Goal: Task Accomplishment & Management: Use online tool/utility

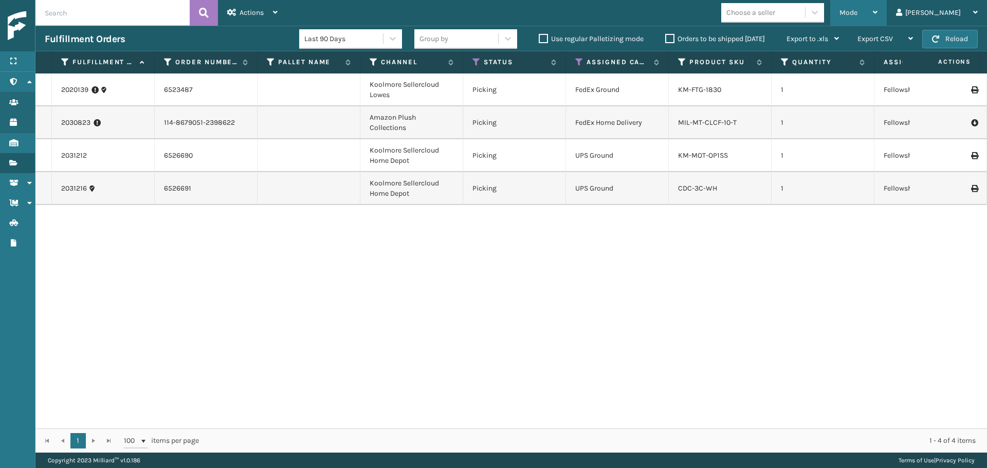
click at [858, 14] on span "Mode" at bounding box center [849, 12] width 18 height 9
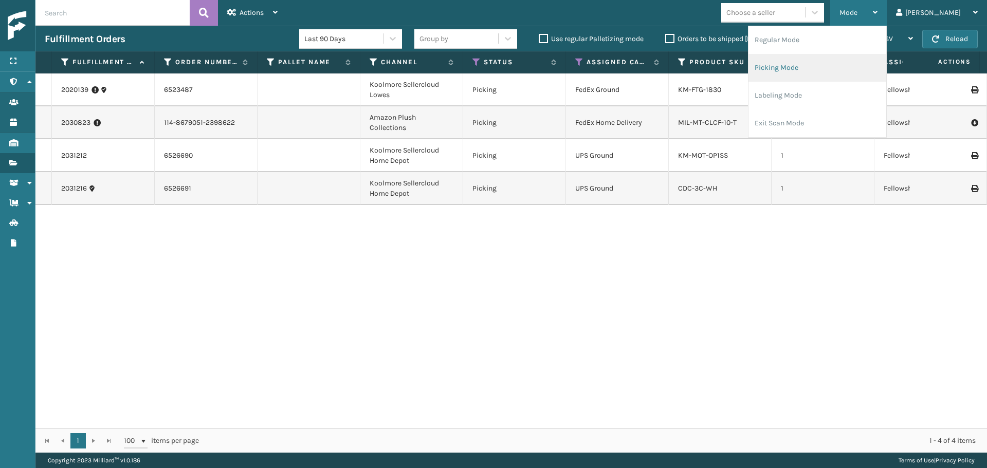
click at [859, 61] on li "Picking Mode" at bounding box center [818, 68] width 138 height 28
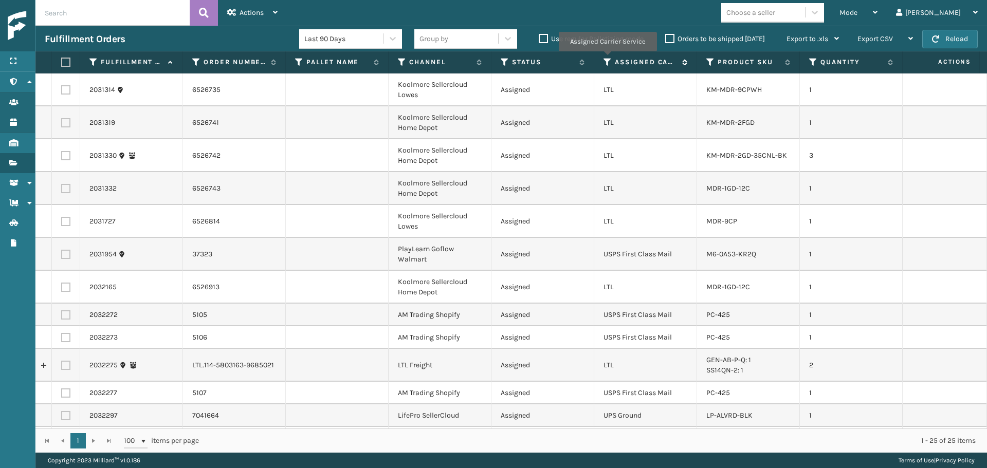
click at [607, 59] on icon at bounding box center [608, 62] width 8 height 9
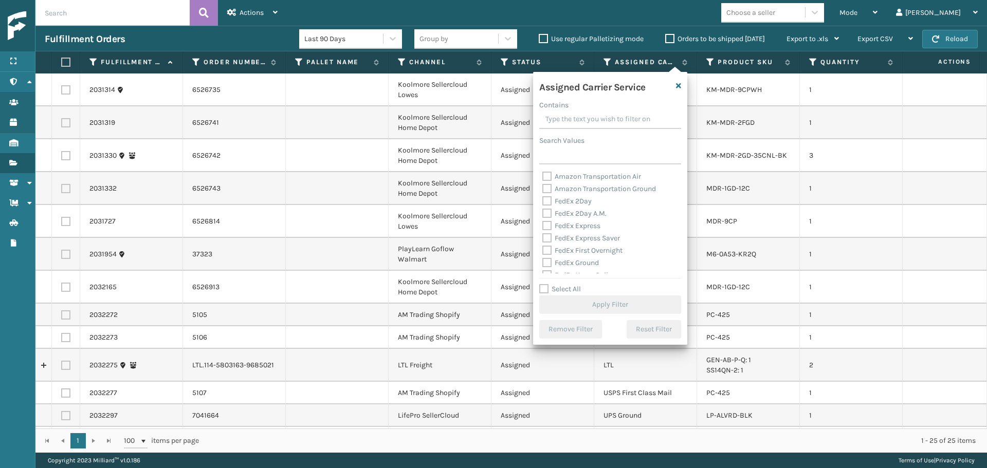
click at [580, 203] on label "FedEx 2Day" at bounding box center [567, 201] width 49 height 9
click at [543, 202] on input "FedEx 2Day" at bounding box center [543, 198] width 1 height 7
checkbox input "true"
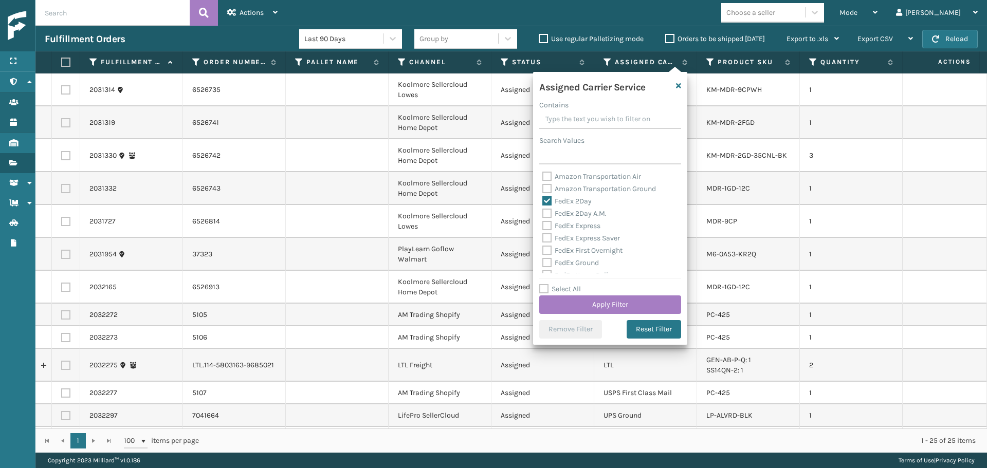
click at [590, 215] on label "FedEx 2Day A.M." at bounding box center [575, 213] width 64 height 9
click at [543, 214] on input "FedEx 2Day A.M." at bounding box center [543, 211] width 1 height 7
checkbox input "true"
click at [590, 225] on label "FedEx Express" at bounding box center [572, 226] width 58 height 9
click at [543, 225] on input "FedEx Express" at bounding box center [543, 223] width 1 height 7
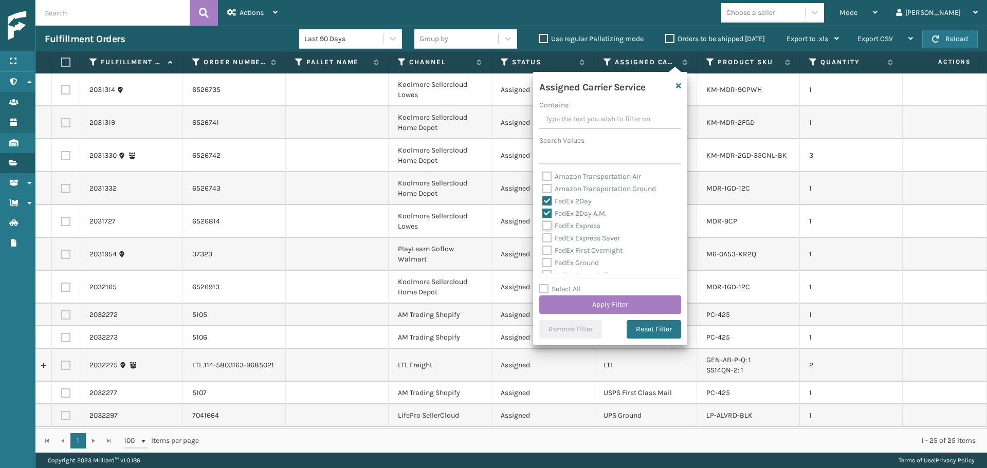
checkbox input "true"
click at [590, 236] on label "FedEx Express Saver" at bounding box center [582, 238] width 78 height 9
click at [543, 236] on input "FedEx Express Saver" at bounding box center [543, 235] width 1 height 7
checkbox input "true"
click at [590, 250] on label "FedEx First Overnight" at bounding box center [583, 250] width 80 height 9
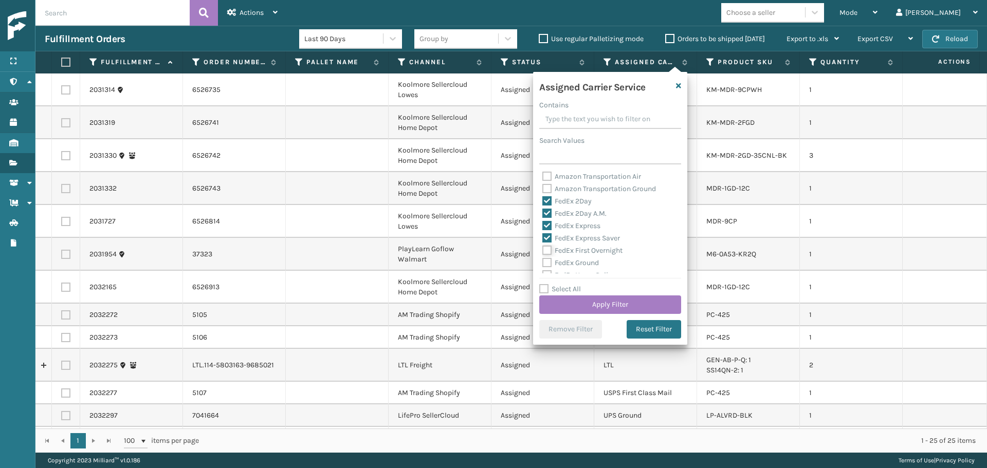
click at [543, 250] on input "FedEx First Overnight" at bounding box center [543, 248] width 1 height 7
checkbox input "true"
click at [588, 258] on div "FedEx Ground" at bounding box center [611, 263] width 136 height 12
click at [585, 262] on label "FedEx Ground" at bounding box center [571, 263] width 57 height 9
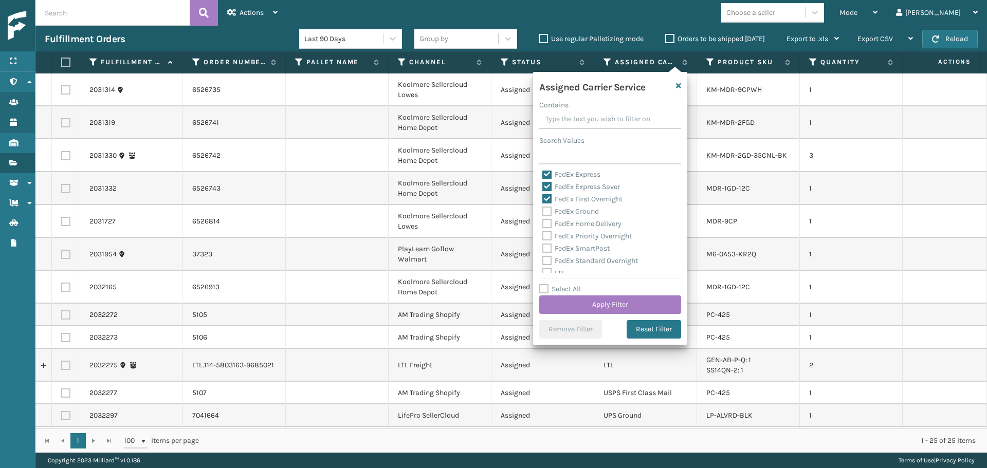
click at [569, 209] on label "FedEx Ground" at bounding box center [571, 211] width 57 height 9
click at [543, 209] on input "FedEx Ground" at bounding box center [543, 209] width 1 height 7
checkbox input "true"
click at [576, 263] on label "FedEx Standard Overnight" at bounding box center [591, 261] width 96 height 9
click at [543, 262] on input "FedEx Standard Overnight" at bounding box center [543, 258] width 1 height 7
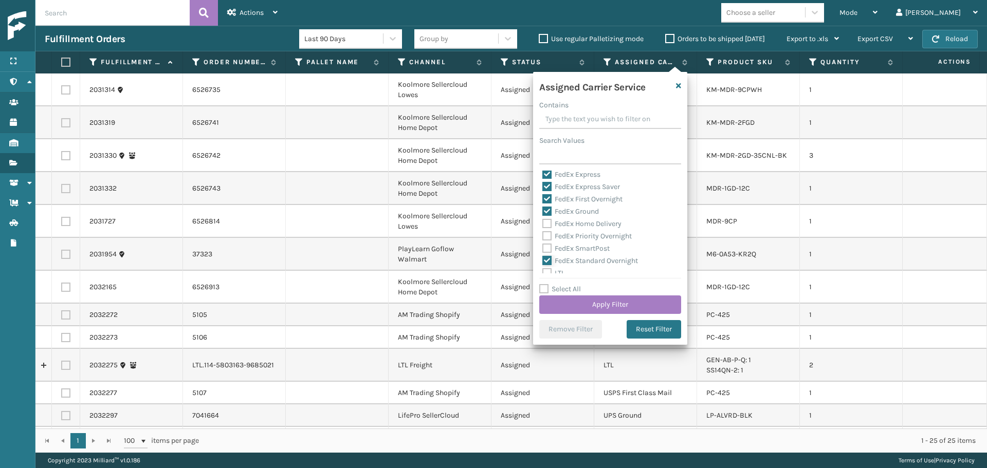
checkbox input "true"
click at [575, 248] on label "FedEx SmartPost" at bounding box center [576, 248] width 67 height 9
click at [543, 248] on input "FedEx SmartPost" at bounding box center [543, 246] width 1 height 7
checkbox input "true"
click at [575, 235] on label "FedEx Priority Overnight" at bounding box center [587, 236] width 89 height 9
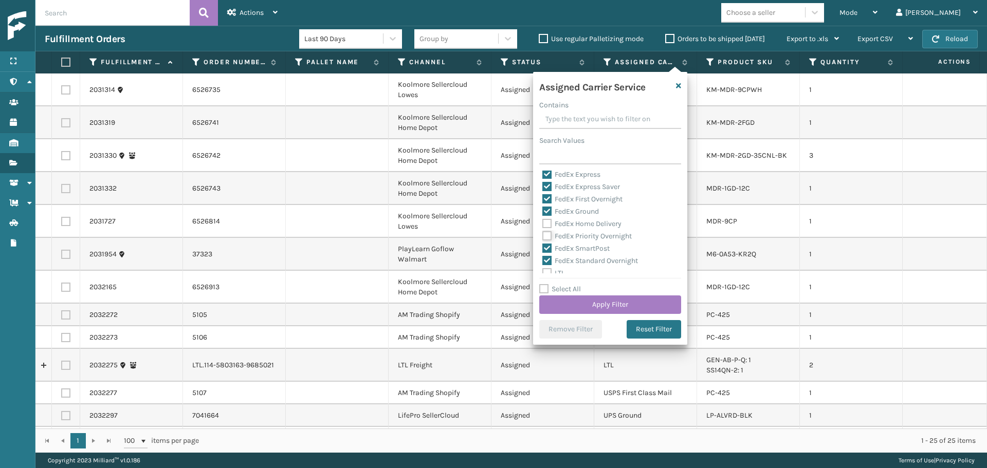
click at [543, 235] on input "FedEx Priority Overnight" at bounding box center [543, 233] width 1 height 7
checkbox input "true"
click at [572, 223] on label "FedEx Home Delivery" at bounding box center [582, 224] width 79 height 9
click at [543, 223] on input "FedEx Home Delivery" at bounding box center [543, 221] width 1 height 7
checkbox input "true"
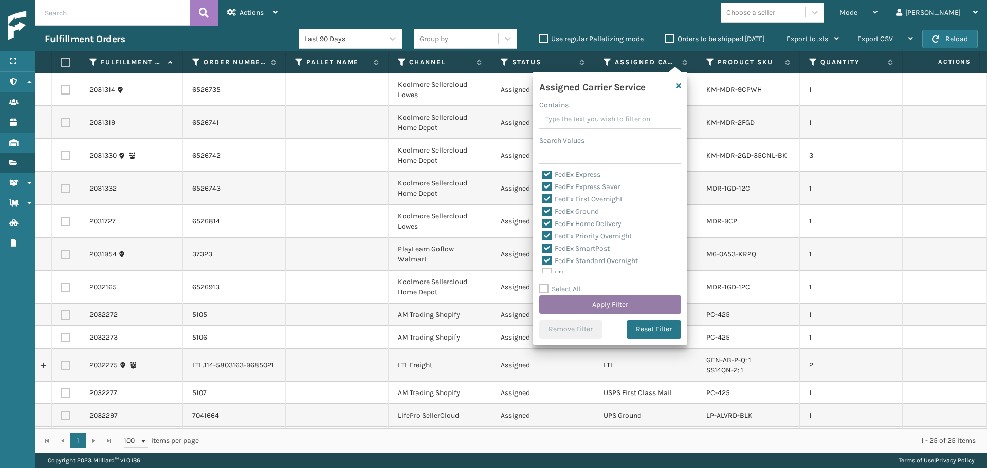
click at [614, 299] on button "Apply Filter" at bounding box center [610, 305] width 142 height 19
